Goal: Book appointment/travel/reservation

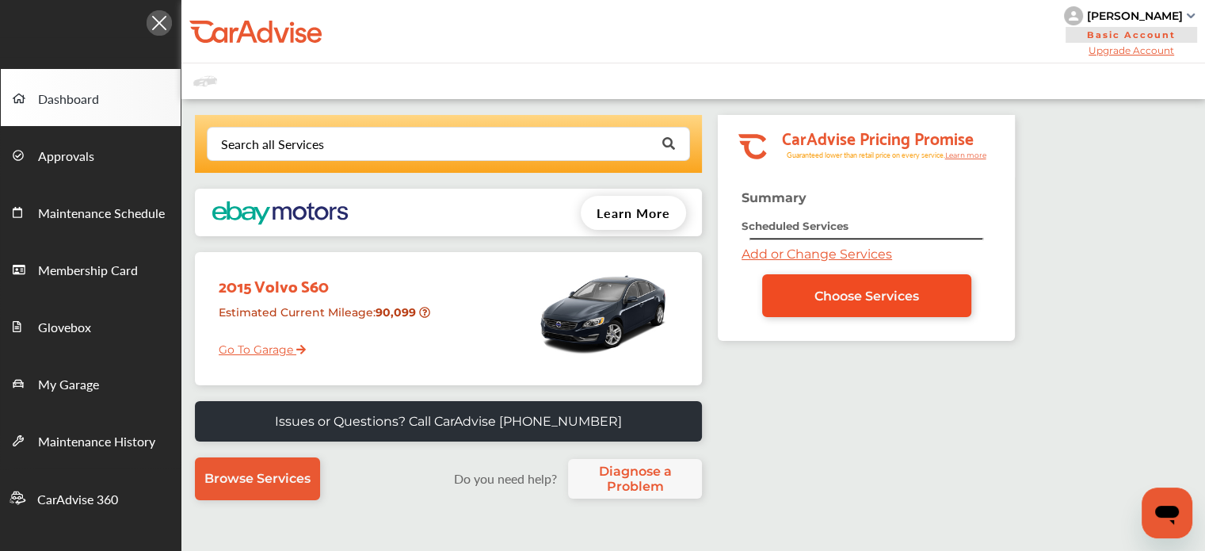
click at [802, 292] on link "Choose Services" at bounding box center [866, 295] width 209 height 43
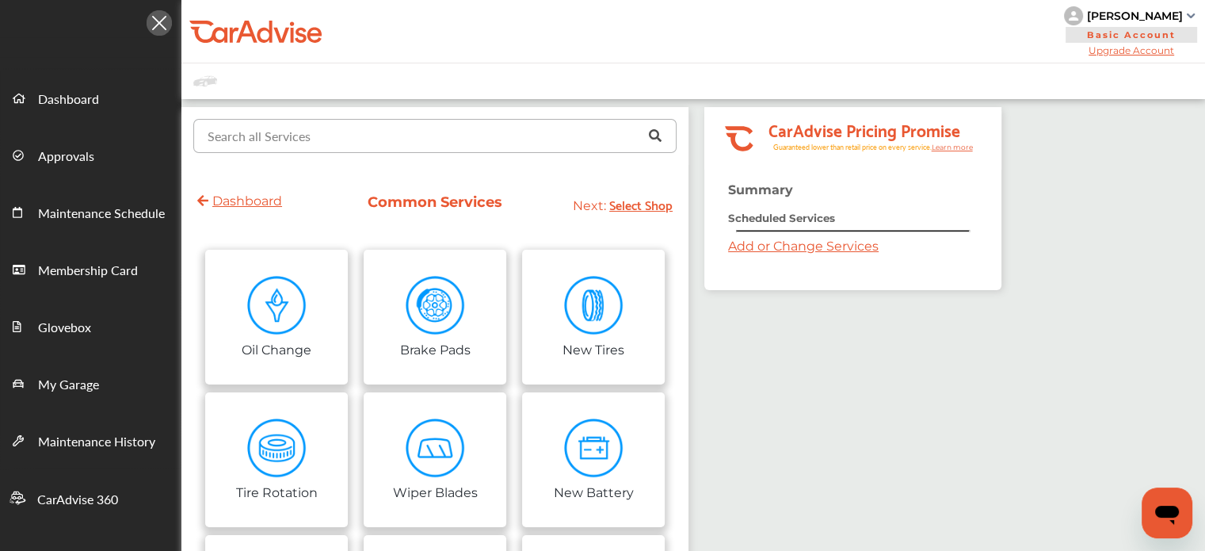
click at [332, 133] on input "text" at bounding box center [431, 135] width 473 height 31
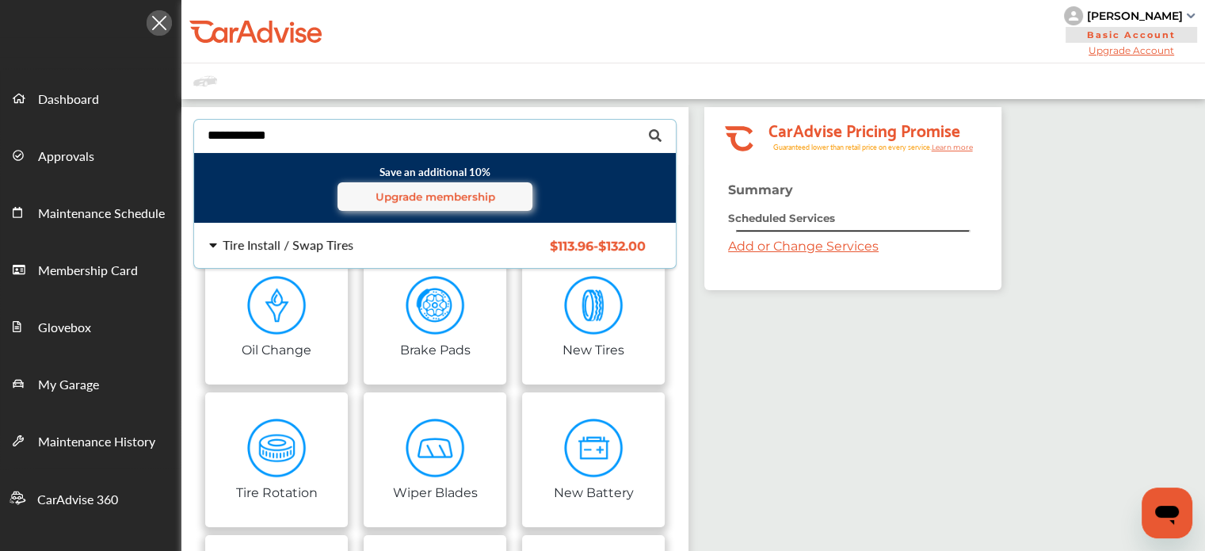
type input "**********"
click at [306, 227] on div "Tire Install / Swap Tires $113.96 - $132.00 Tire Install / Swap Tires $113.96 -…" at bounding box center [434, 245] width 507 height 44
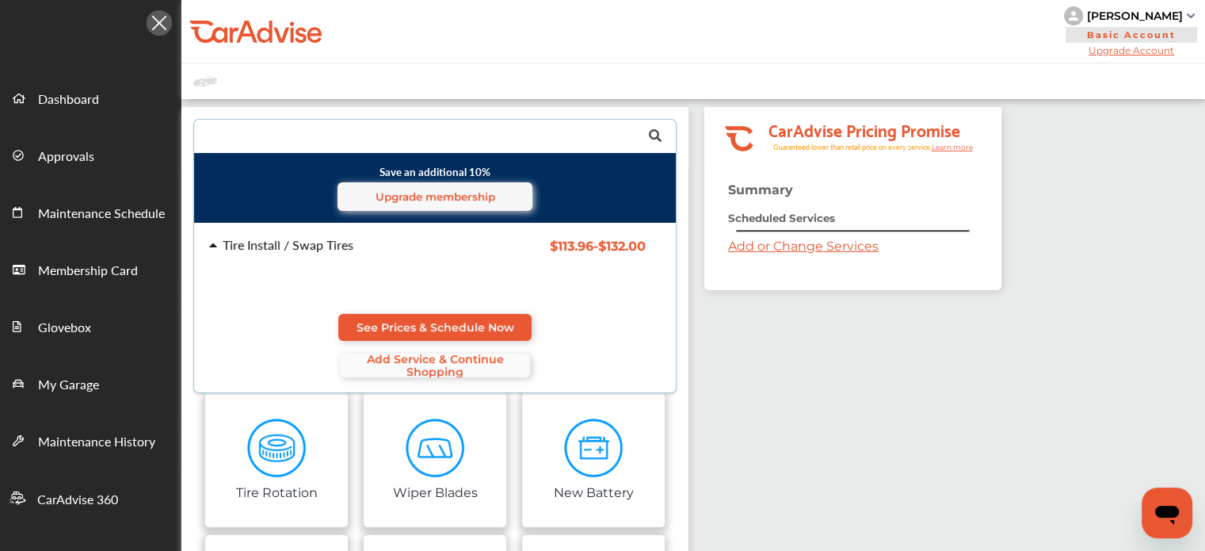
click at [384, 359] on span "Add Service & Continue Shopping" at bounding box center [435, 365] width 190 height 25
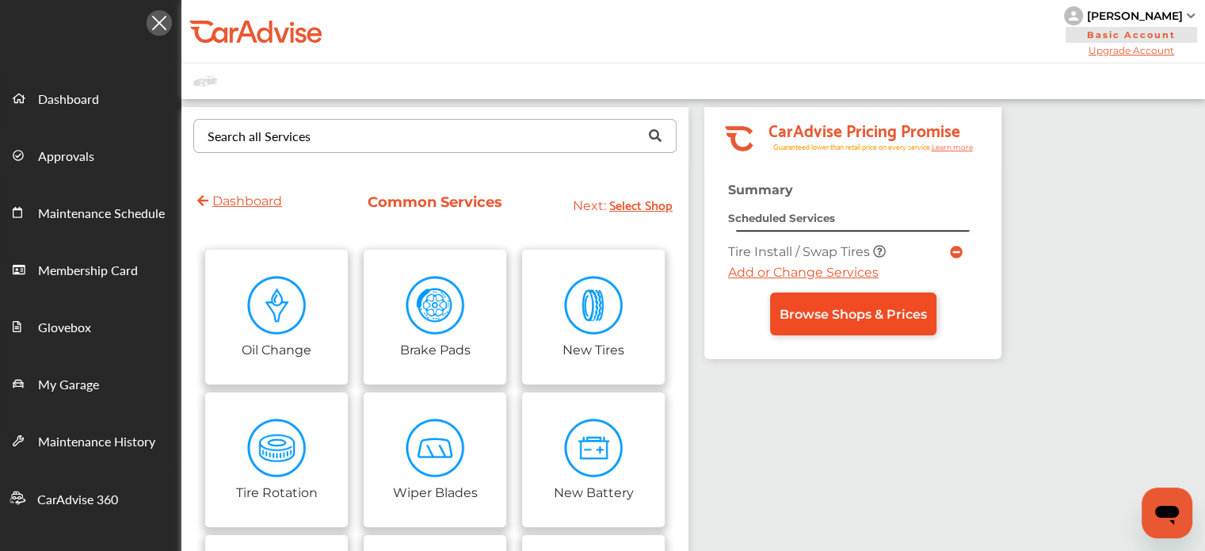
click at [801, 313] on span "Browse Shops & Prices" at bounding box center [853, 314] width 147 height 15
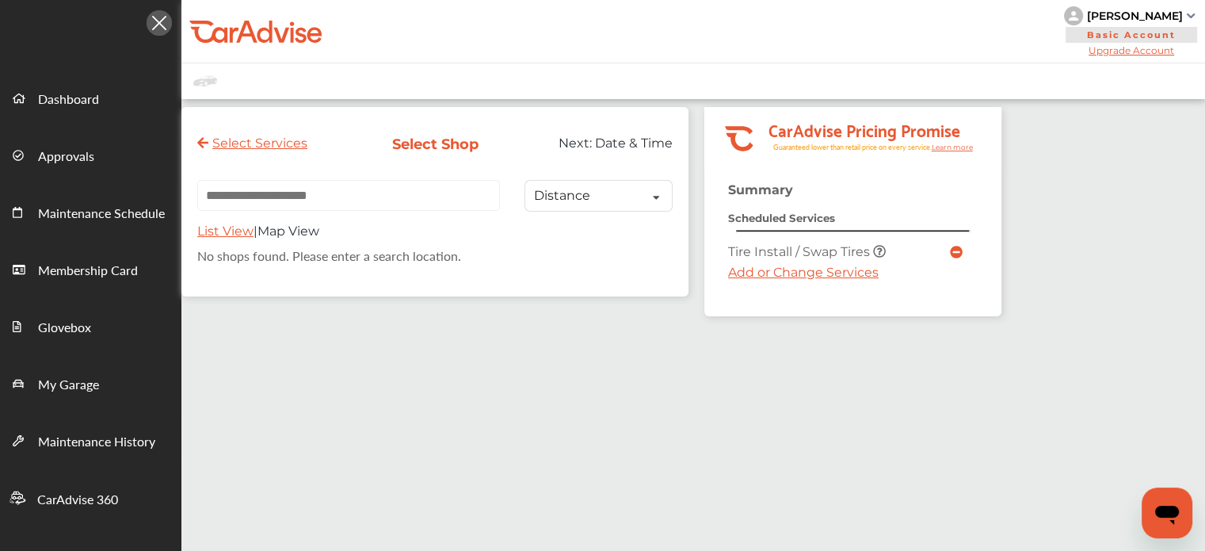
click at [270, 208] on input "text" at bounding box center [348, 195] width 303 height 31
paste input "**********"
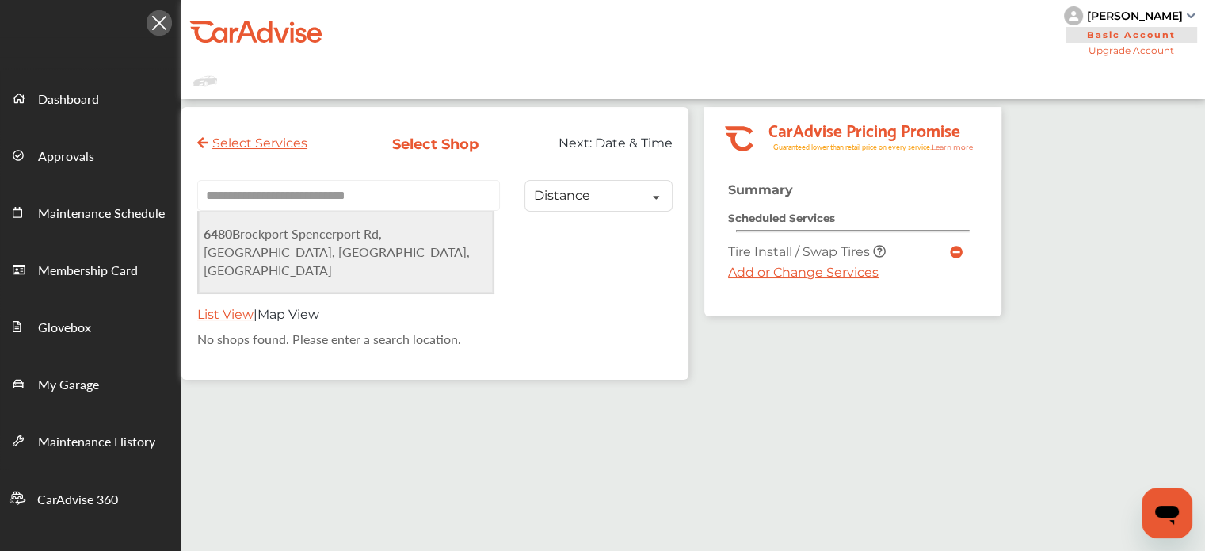
click at [399, 248] on li "[STREET_ADDRESS]" at bounding box center [346, 252] width 294 height 82
type input "**********"
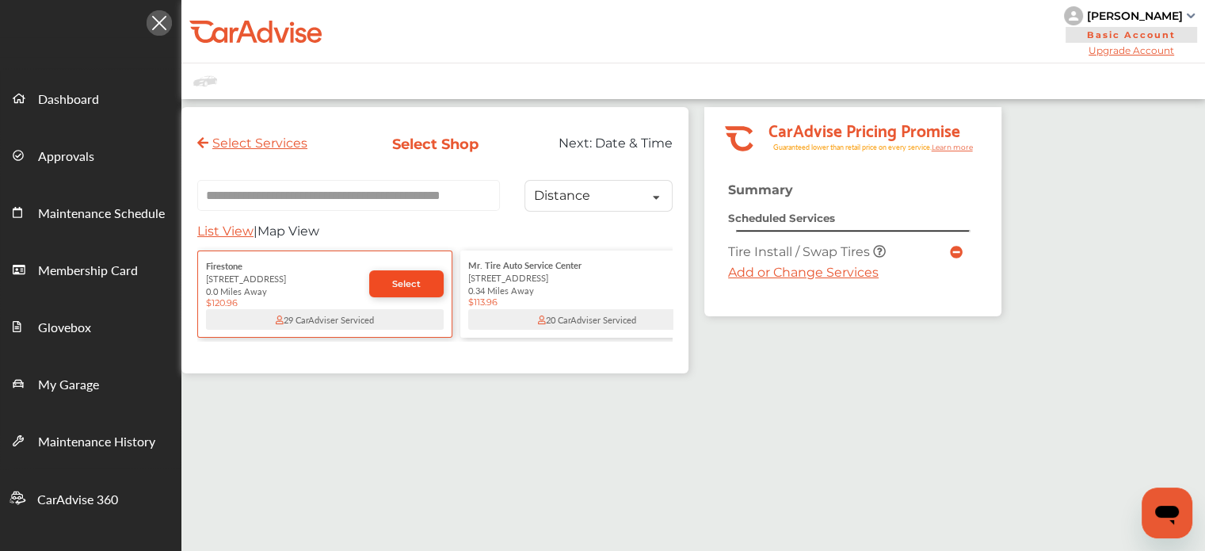
click at [402, 284] on span "Select" at bounding box center [406, 283] width 29 height 11
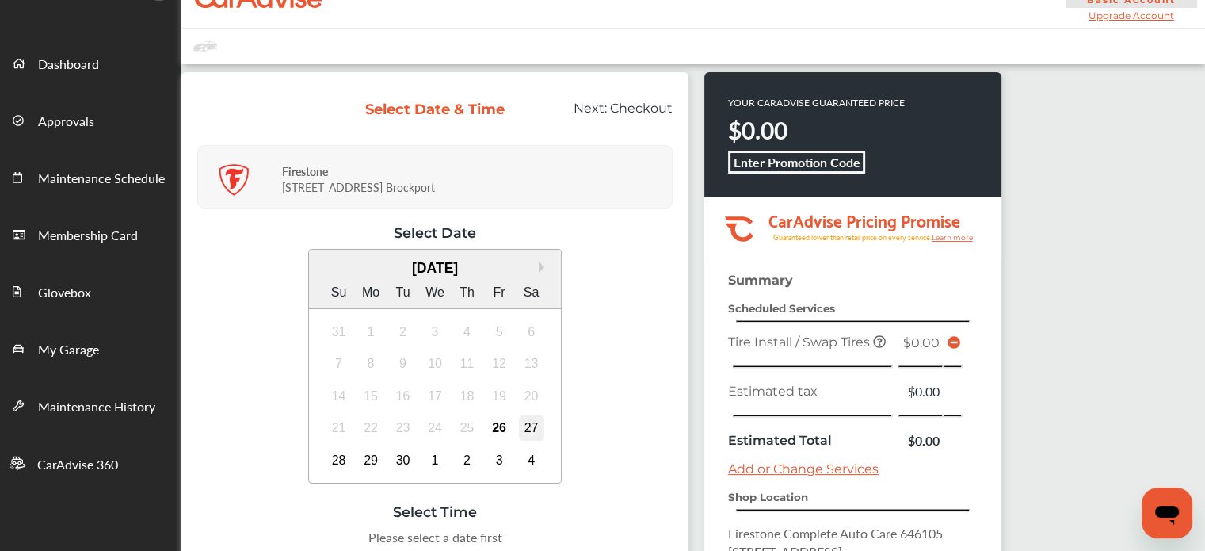
scroll to position [132, 0]
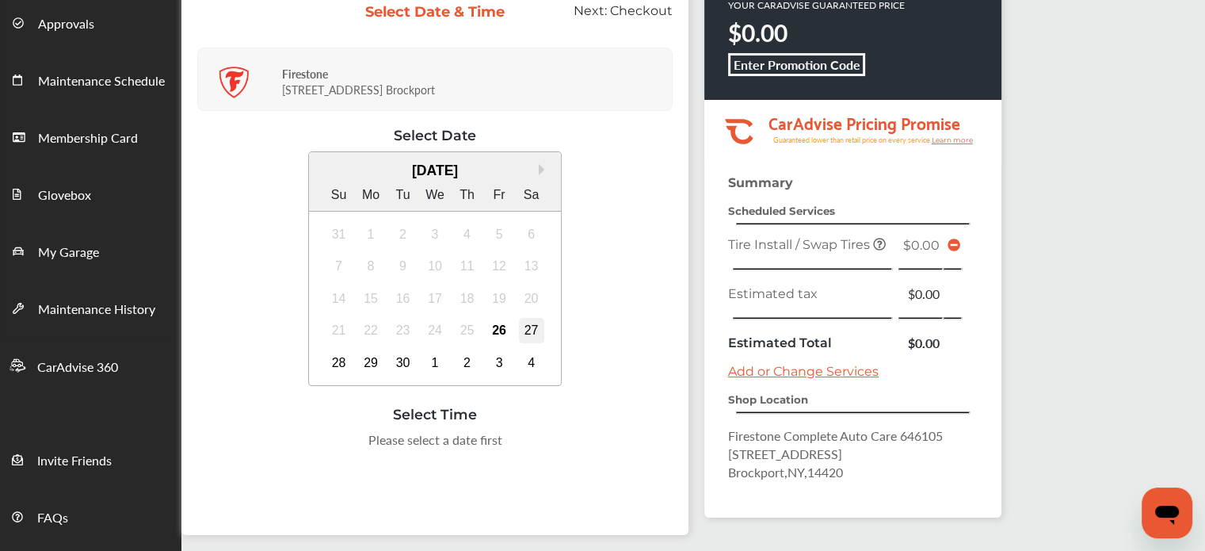
click at [526, 328] on div "27" at bounding box center [531, 330] width 25 height 25
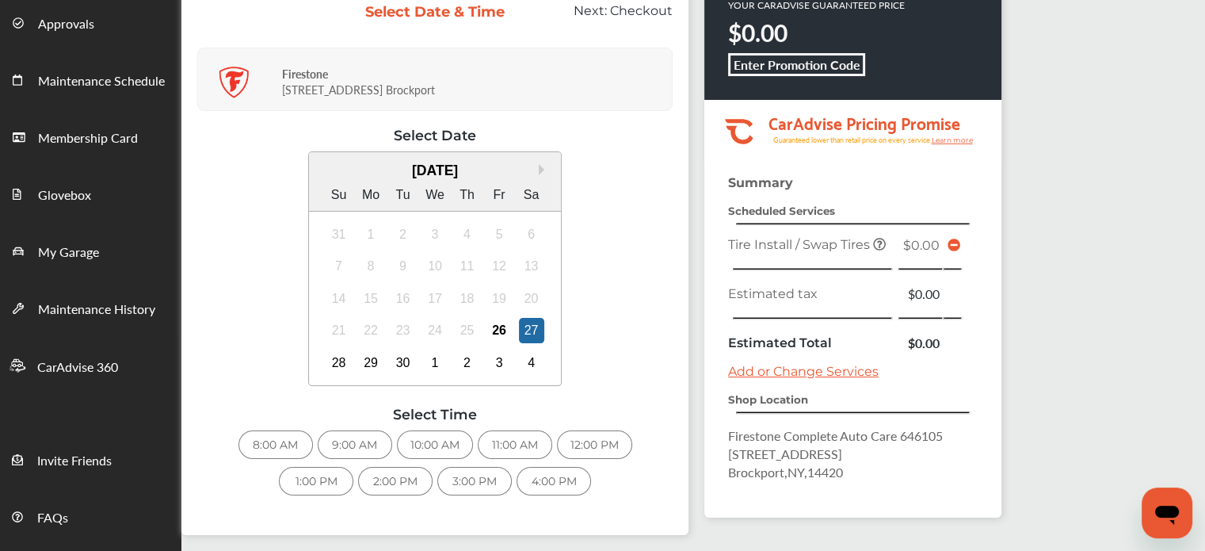
click at [381, 344] on div "21 22 23 24 25 26 27" at bounding box center [435, 331] width 225 height 32
click at [372, 368] on div "29" at bounding box center [370, 362] width 25 height 25
click at [251, 442] on div "8:00 AM" at bounding box center [276, 444] width 74 height 29
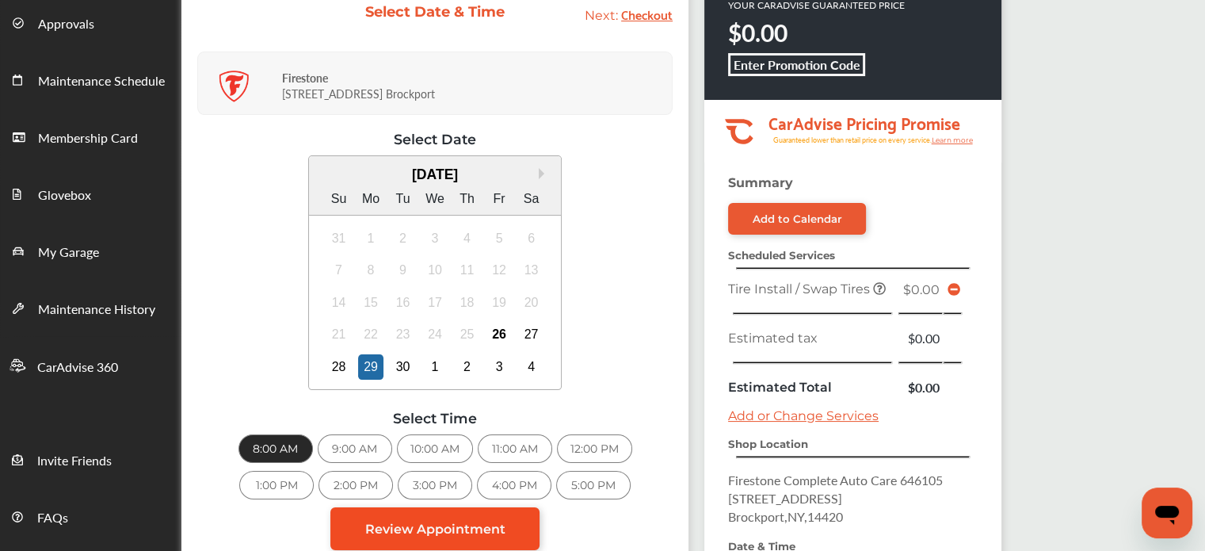
click at [453, 526] on span "Review Appointment" at bounding box center [435, 528] width 140 height 15
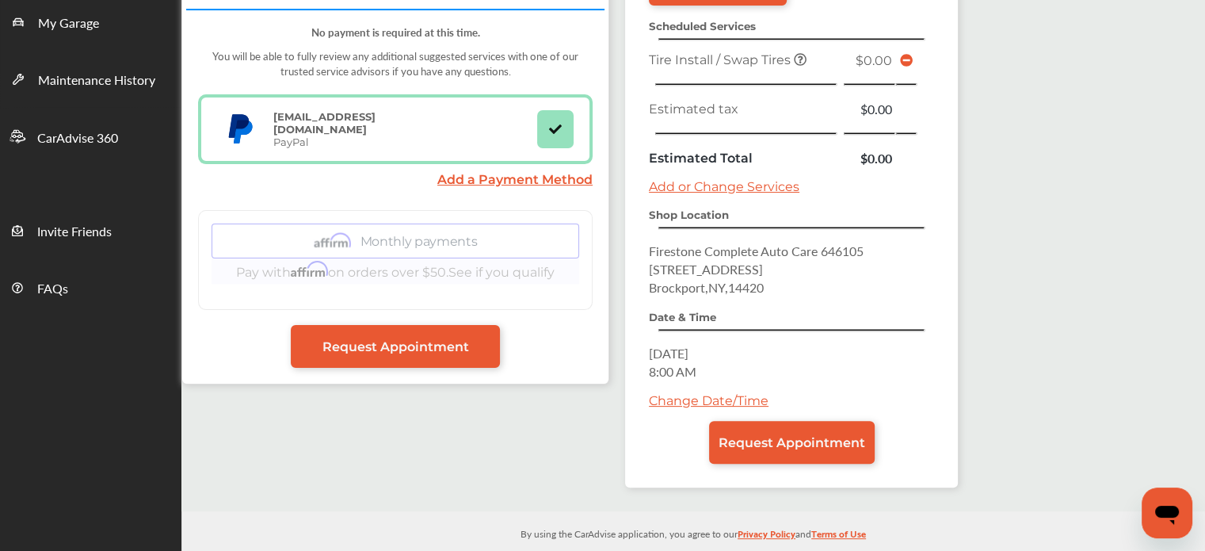
scroll to position [371, 0]
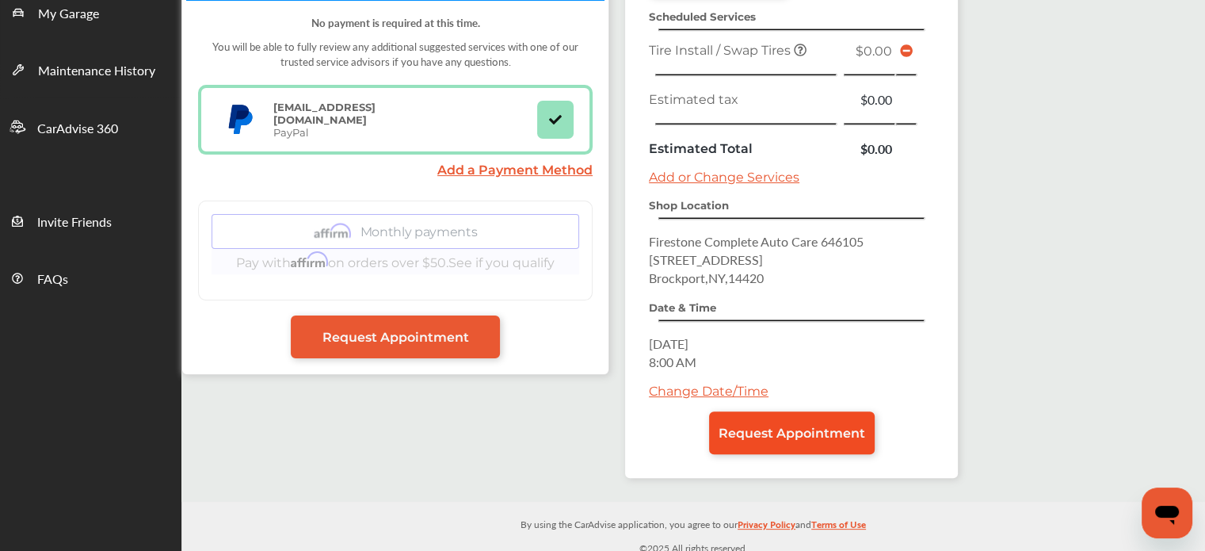
click at [751, 414] on link "Request Appointment" at bounding box center [792, 432] width 166 height 43
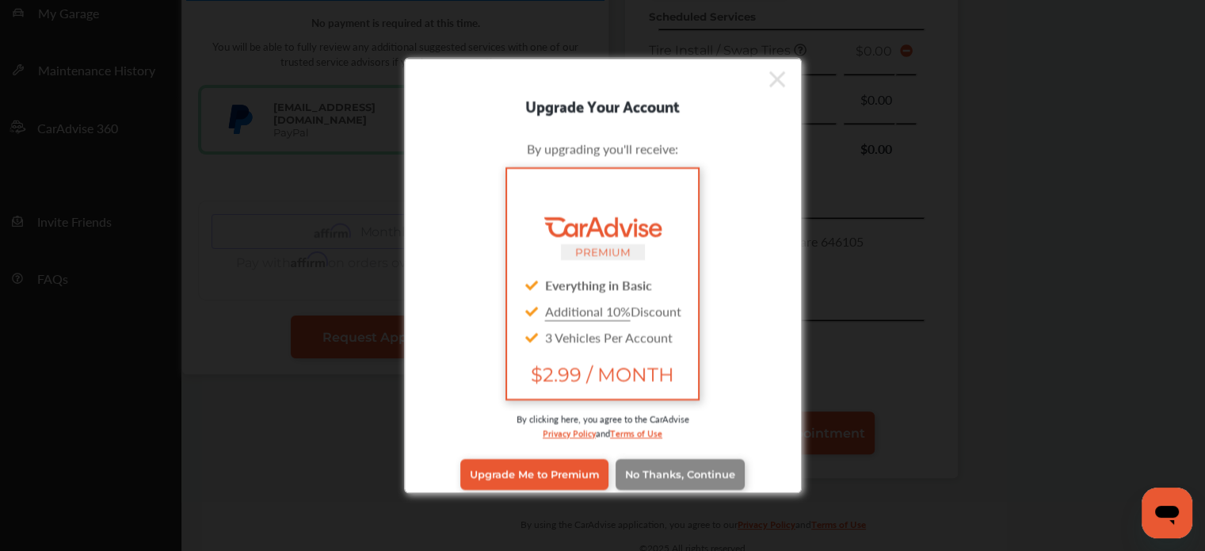
click at [632, 459] on link "No Thanks, Continue" at bounding box center [680, 474] width 129 height 30
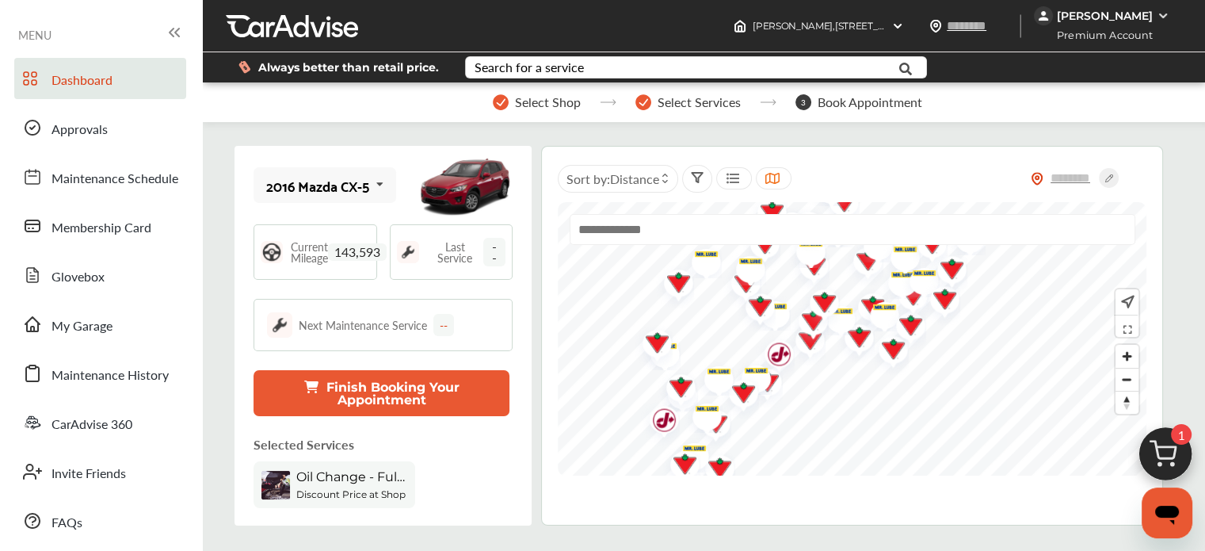
click at [1160, 462] on img at bounding box center [1166, 458] width 76 height 76
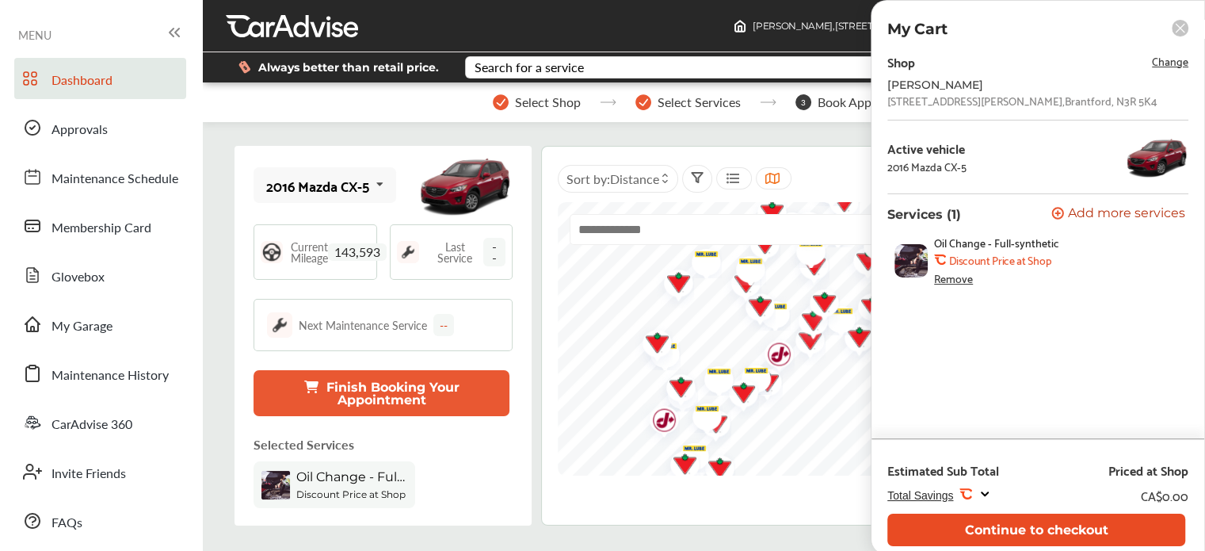
click at [983, 525] on button "Continue to checkout" at bounding box center [1037, 529] width 298 height 32
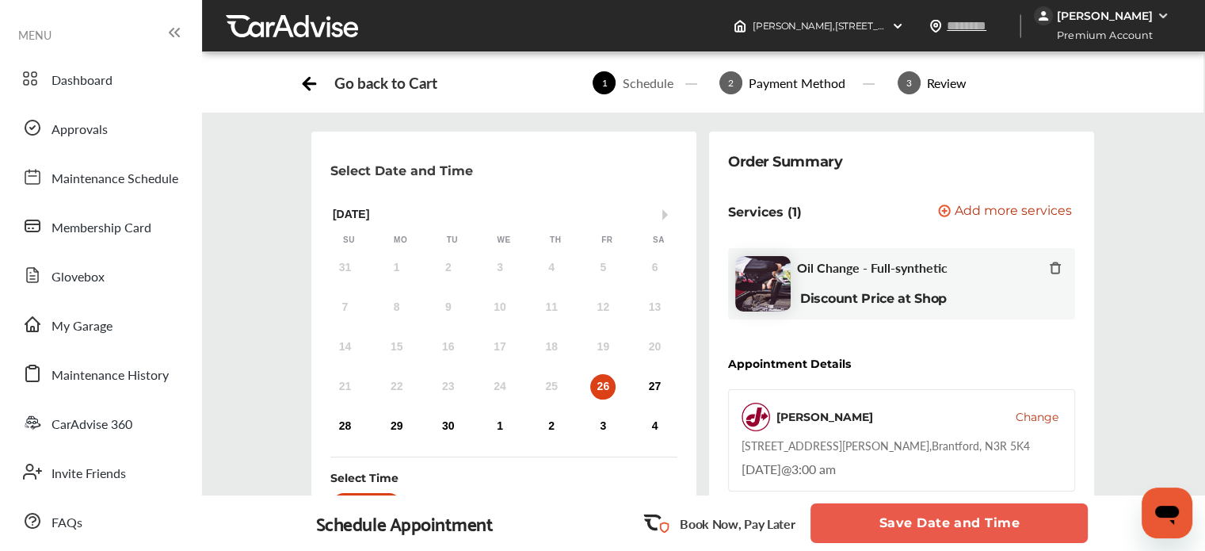
scroll to position [170, 0]
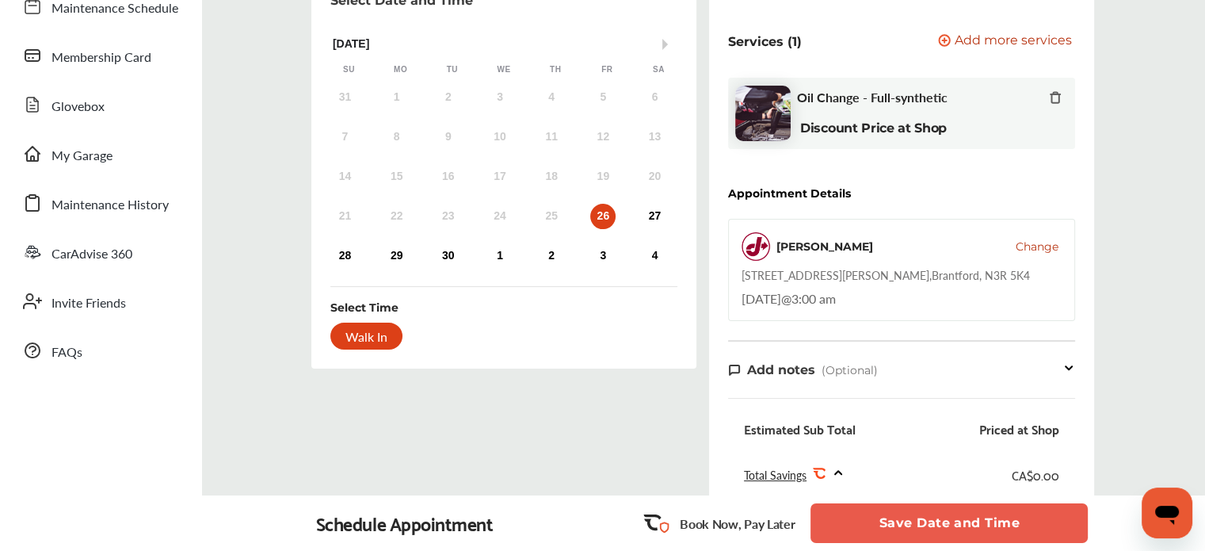
click at [915, 526] on button "Save Date and Time" at bounding box center [949, 523] width 277 height 40
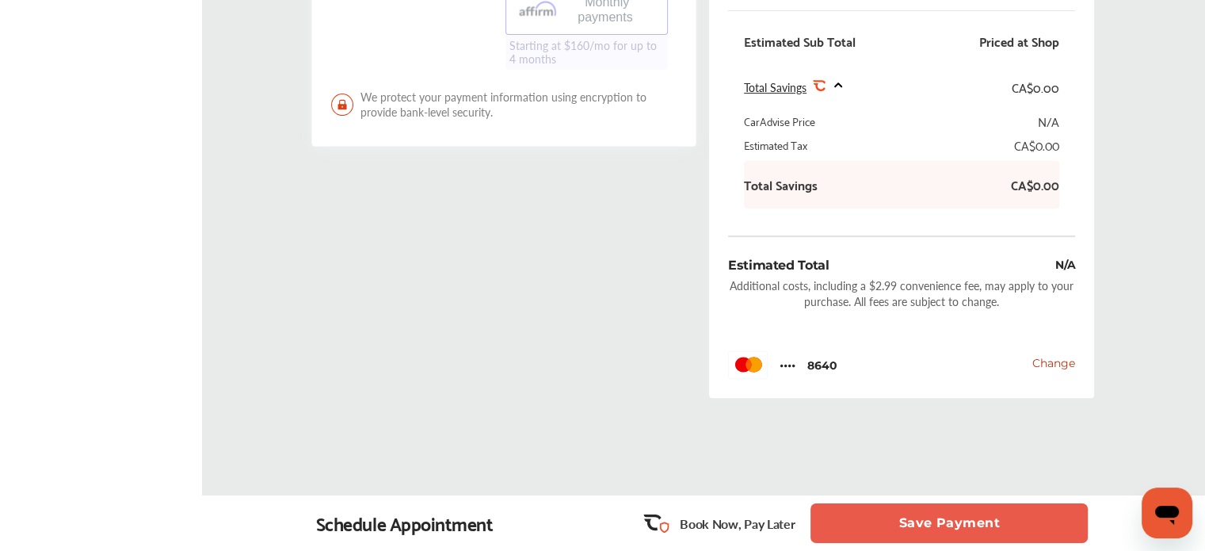
scroll to position [601, 0]
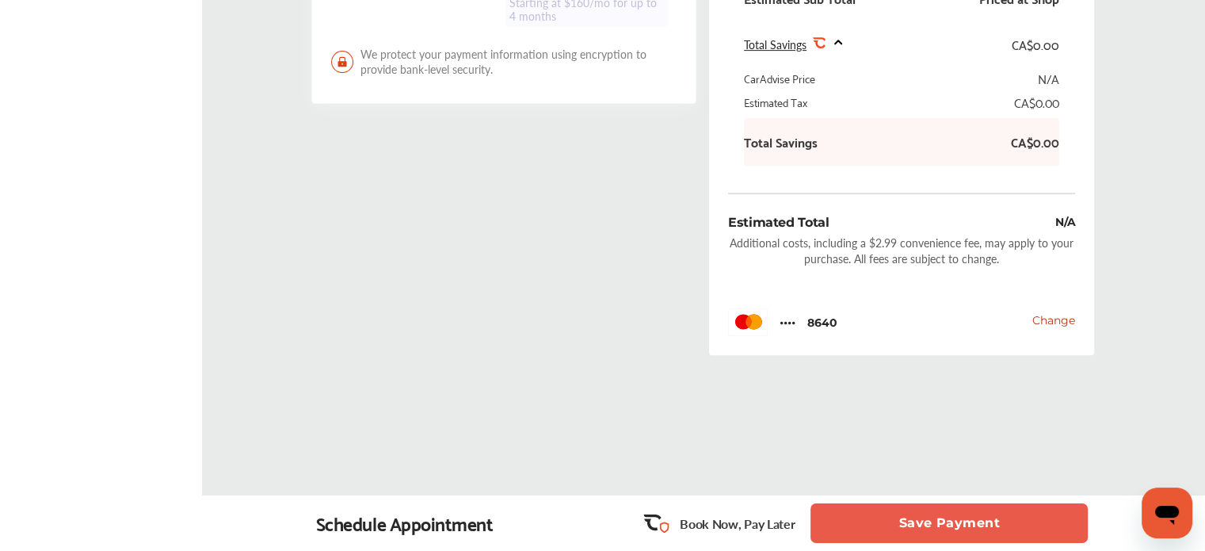
click at [917, 527] on button "Save Payment" at bounding box center [949, 523] width 277 height 40
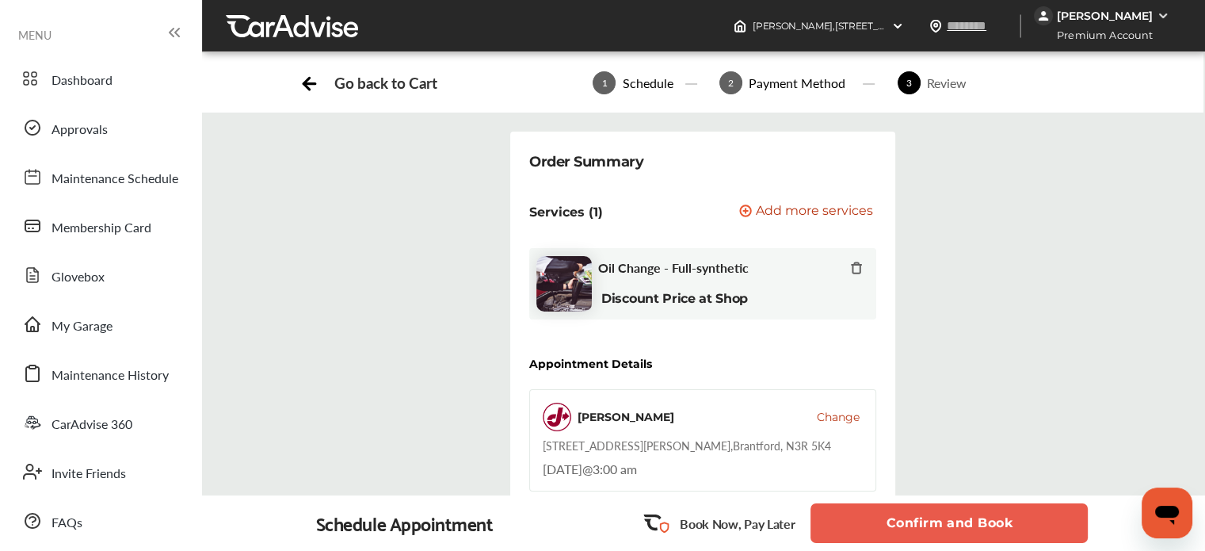
click at [917, 527] on button "Confirm and Book" at bounding box center [949, 523] width 277 height 40
